Goal: Complete application form

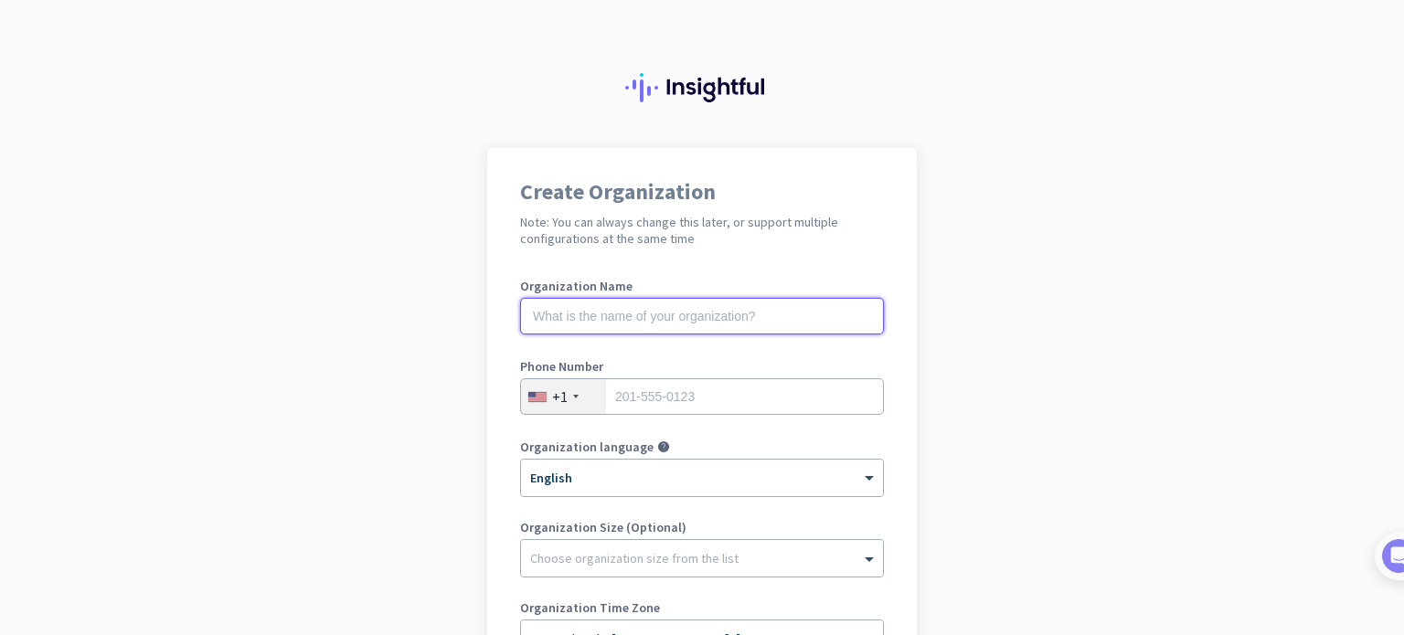
click at [594, 299] on input "text" at bounding box center [702, 316] width 364 height 37
click at [594, 299] on input "M" at bounding box center [702, 316] width 364 height 37
type input "Mercor"
click at [562, 387] on div "+1" at bounding box center [563, 396] width 85 height 35
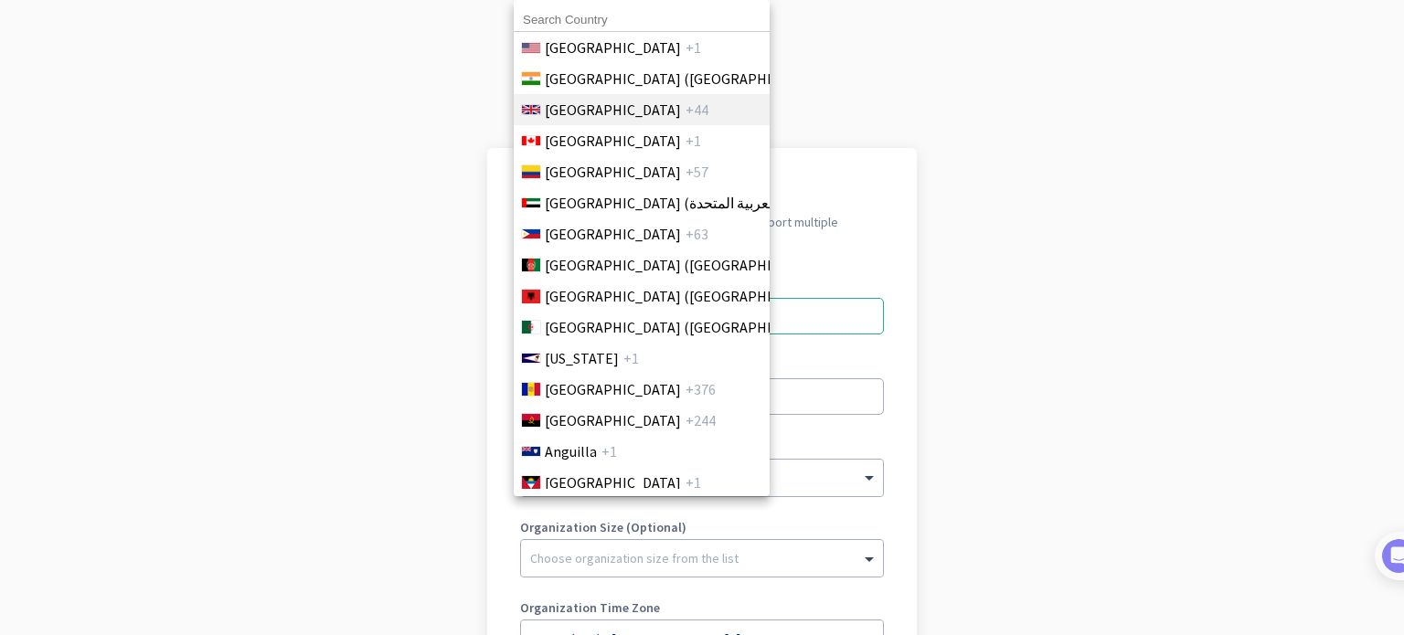
click at [632, 114] on span "[GEOGRAPHIC_DATA]" at bounding box center [613, 110] width 136 height 22
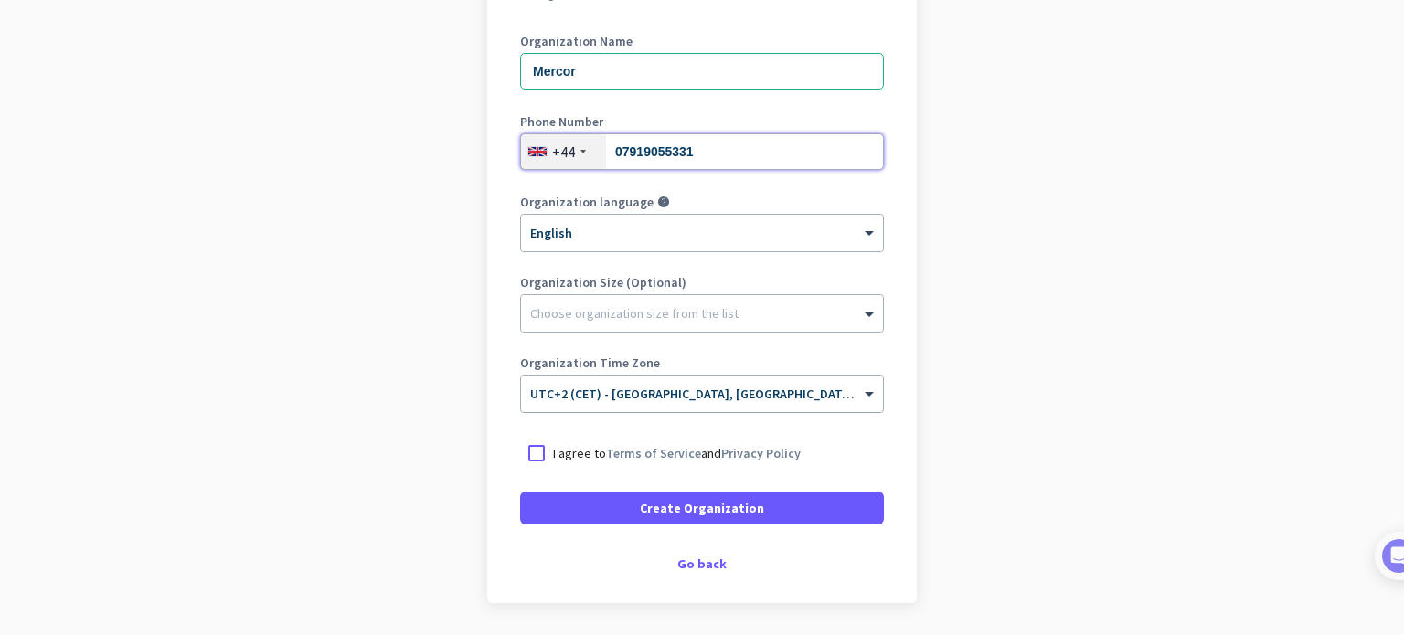
scroll to position [249, 0]
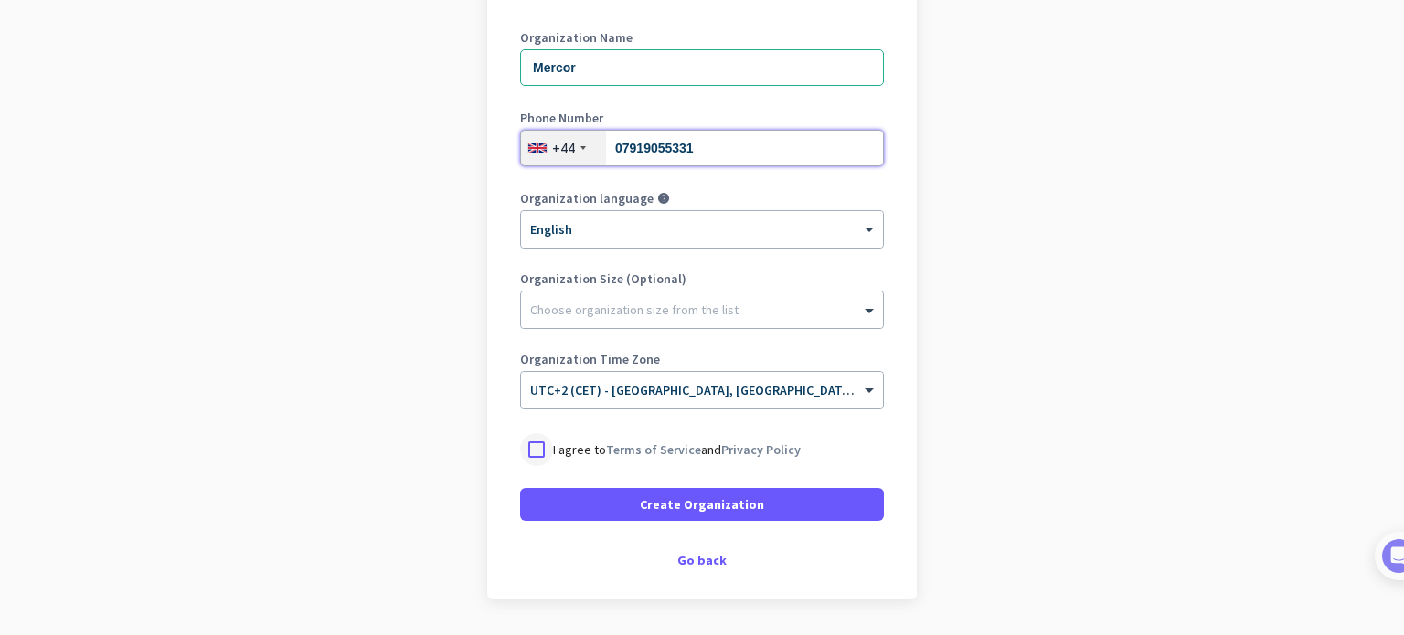
type input "07919055331"
click at [530, 454] on div at bounding box center [536, 449] width 33 height 33
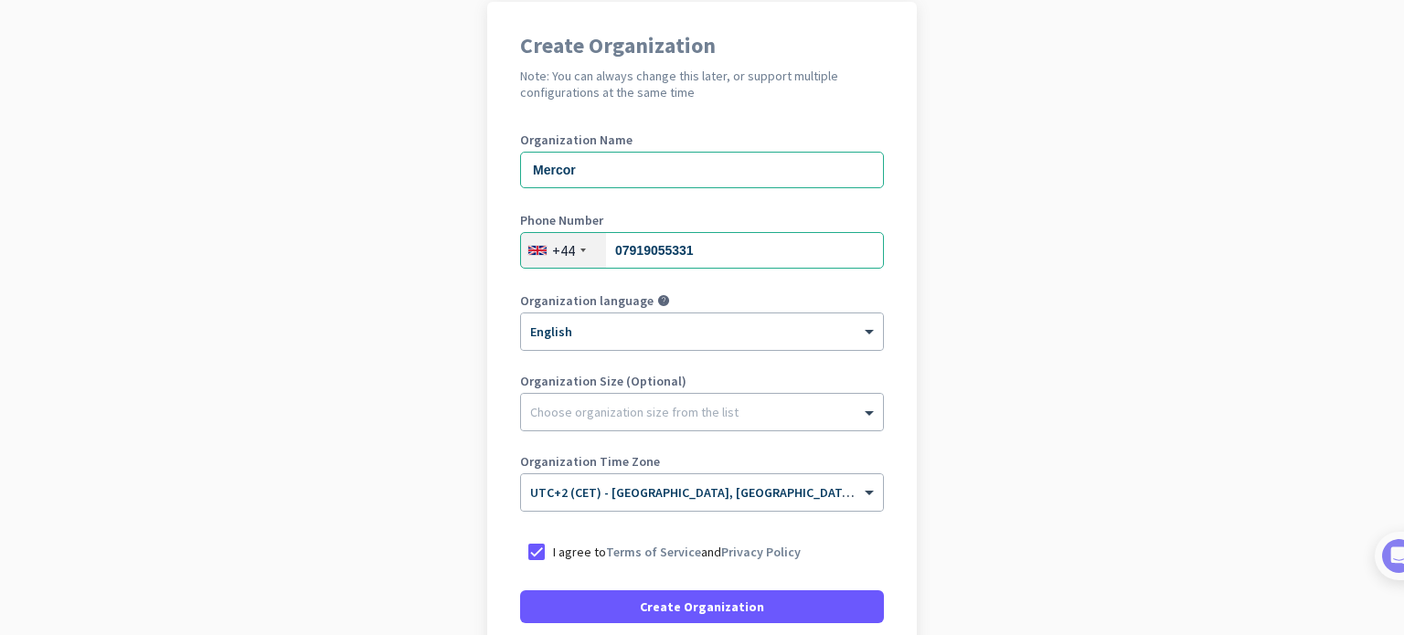
scroll to position [304, 0]
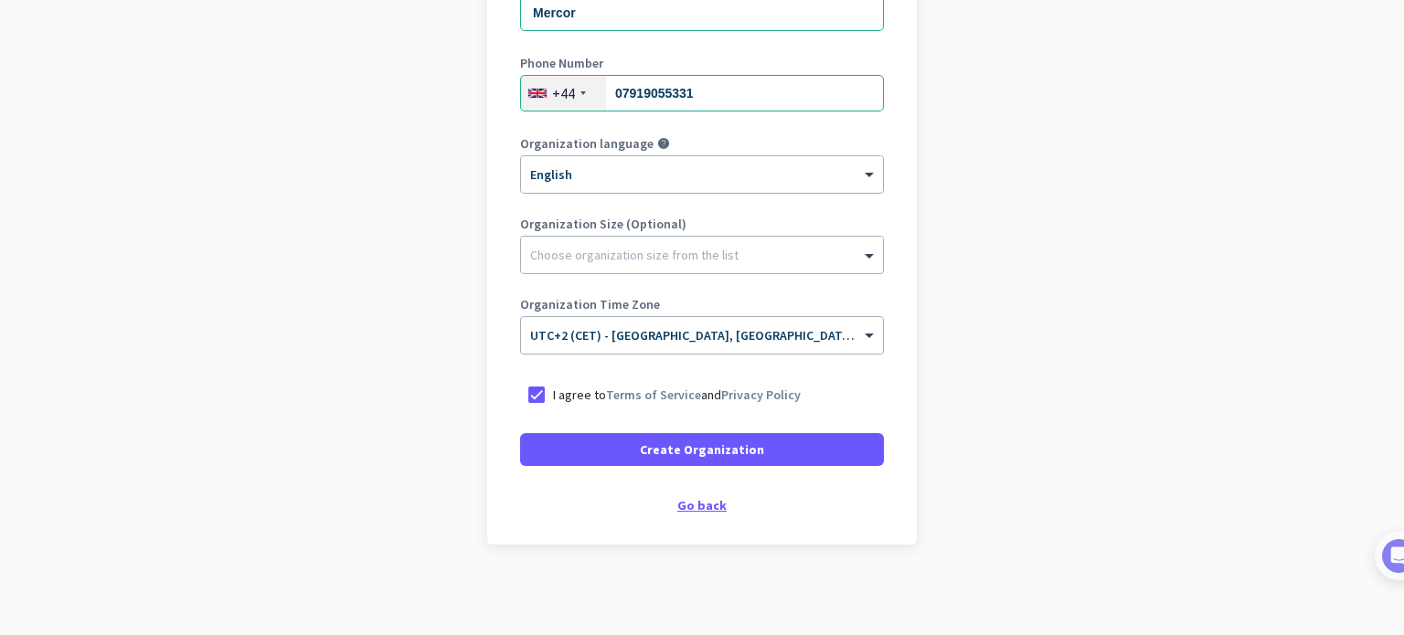
click at [689, 505] on div "Go back" at bounding box center [702, 505] width 364 height 13
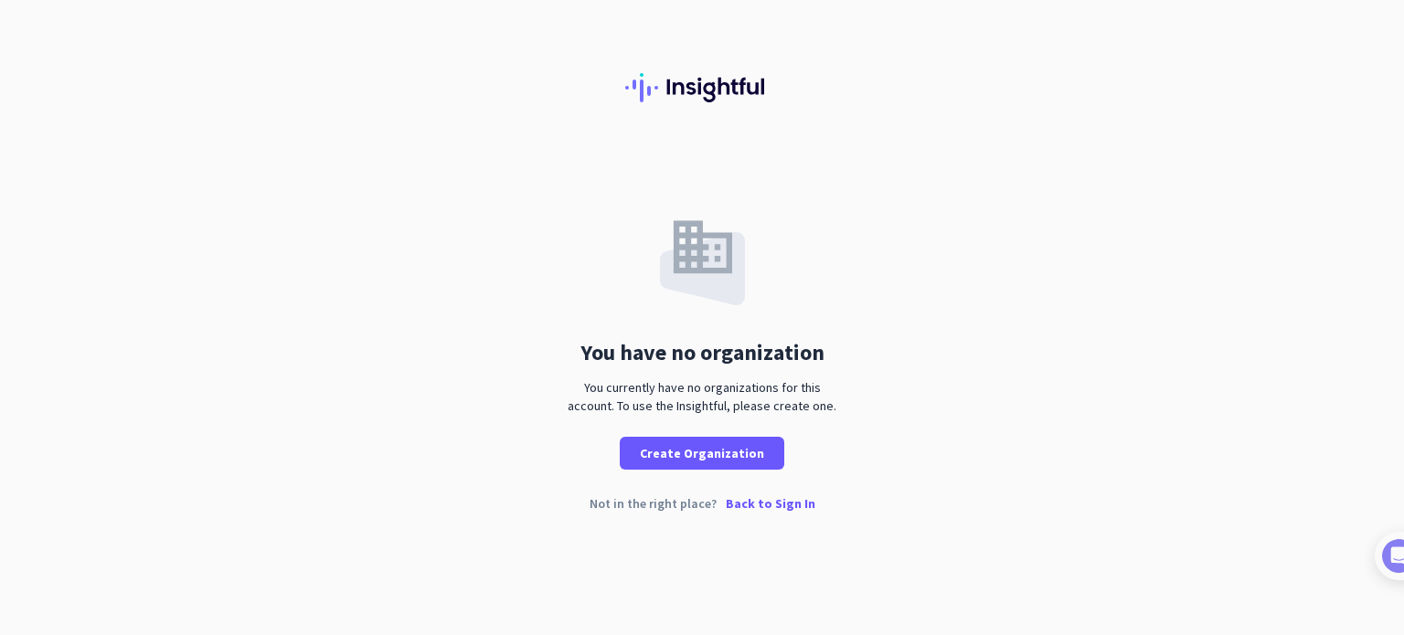
click at [771, 506] on p "Back to Sign In" at bounding box center [771, 503] width 90 height 13
